Goal: Check status: Check status

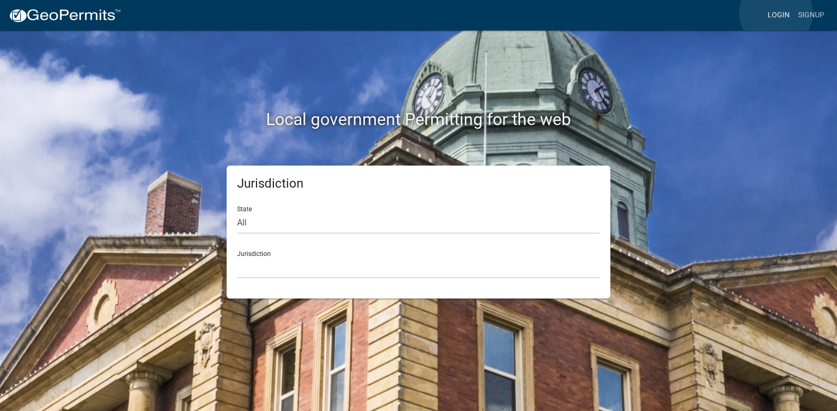
click at [776, 13] on link "Login" at bounding box center [779, 15] width 31 height 20
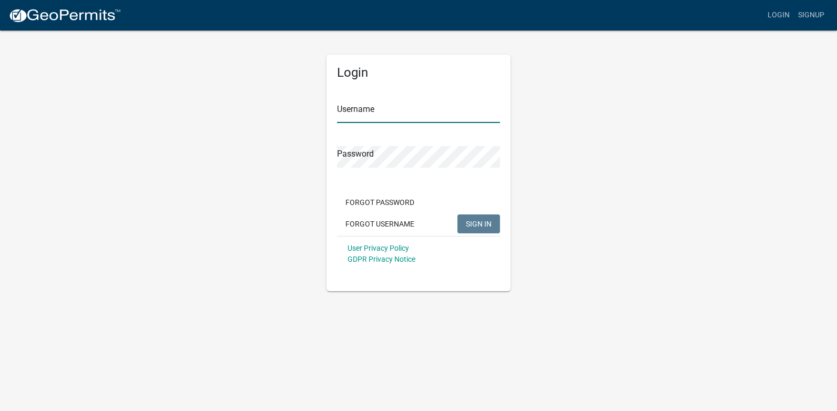
type input "[PERSON_NAME][EMAIL_ADDRESS][PERSON_NAME][DOMAIN_NAME]"
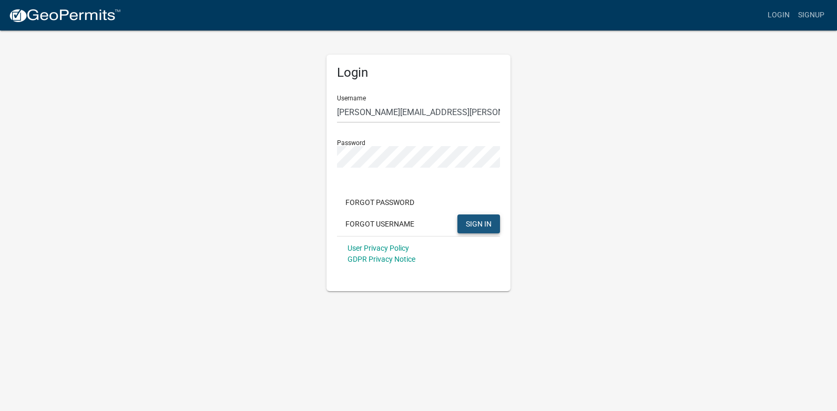
click at [485, 228] on span "SIGN IN" at bounding box center [479, 223] width 26 height 8
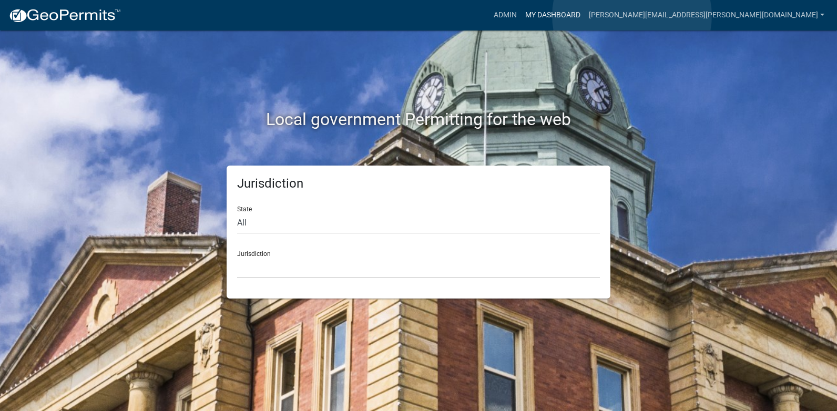
click at [585, 16] on link "My Dashboard" at bounding box center [553, 15] width 64 height 20
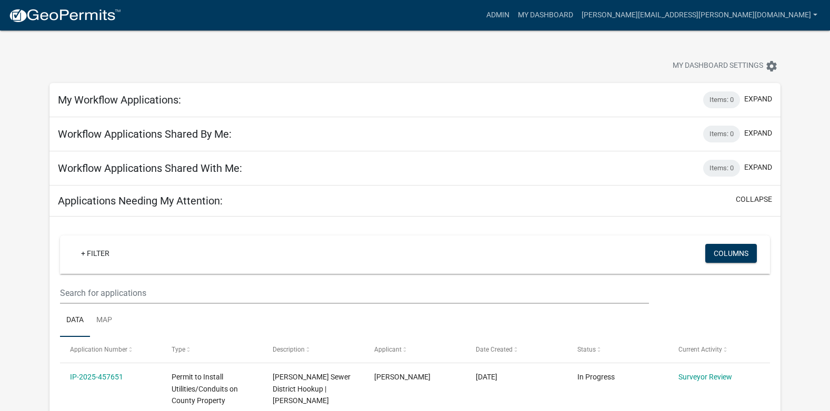
drag, startPoint x: 797, startPoint y: 0, endPoint x: 575, endPoint y: 35, distance: 224.7
click at [575, 35] on div "My Dashboard Settings settings" at bounding box center [415, 55] width 746 height 48
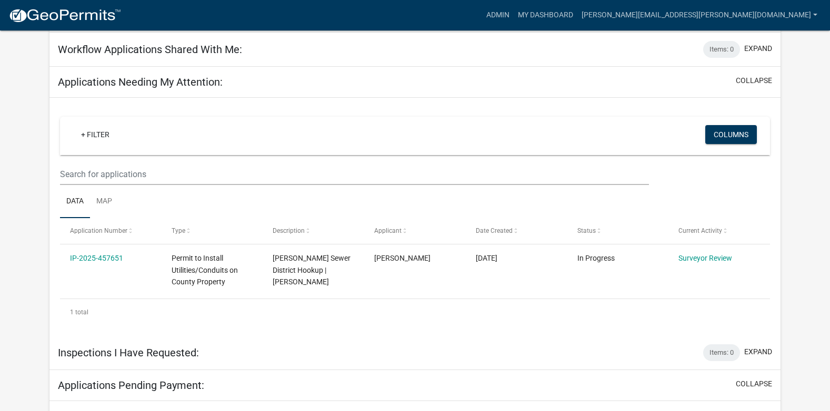
scroll to position [161, 0]
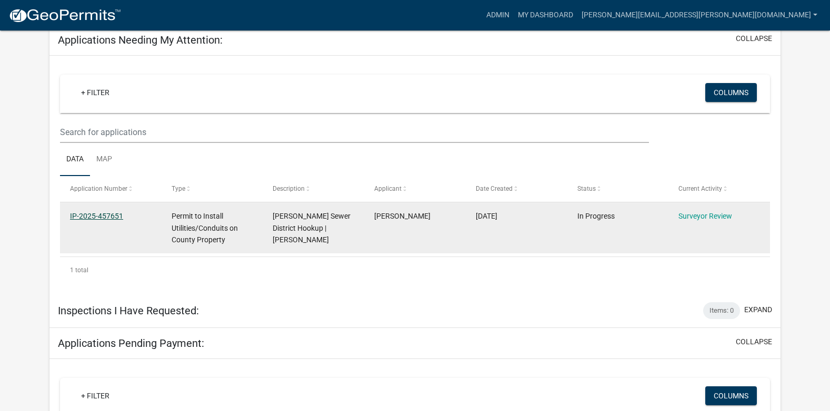
click at [95, 216] on link "IP-2025-457651" at bounding box center [96, 216] width 53 height 8
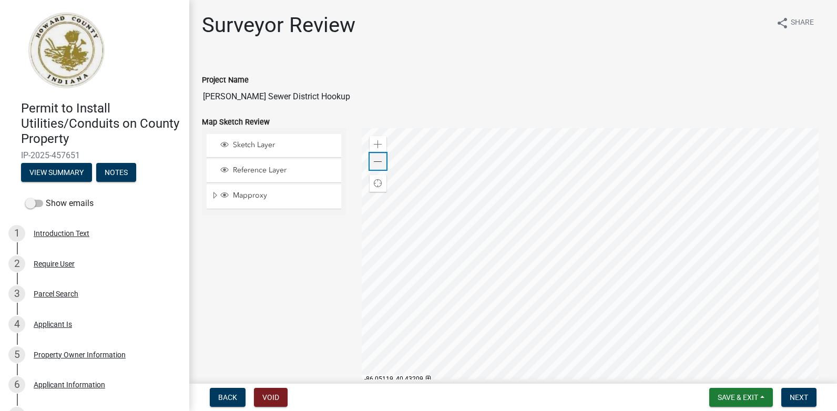
click at [379, 160] on span at bounding box center [378, 162] width 8 height 8
click at [742, 401] on span "Save & Exit" at bounding box center [738, 397] width 41 height 8
click at [714, 373] on button "Save & Exit" at bounding box center [731, 370] width 84 height 25
